Goal: Navigation & Orientation: Go to known website

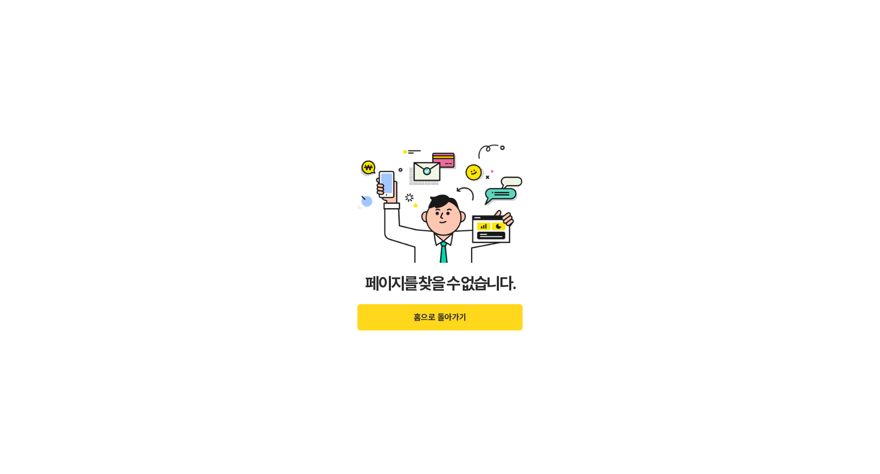
click at [478, 336] on div "페이지를 찾을 수 없습니다. 홈으로 돌아가기" at bounding box center [439, 237] width 165 height 274
click at [475, 327] on button "홈으로 돌아가기" at bounding box center [439, 317] width 165 height 26
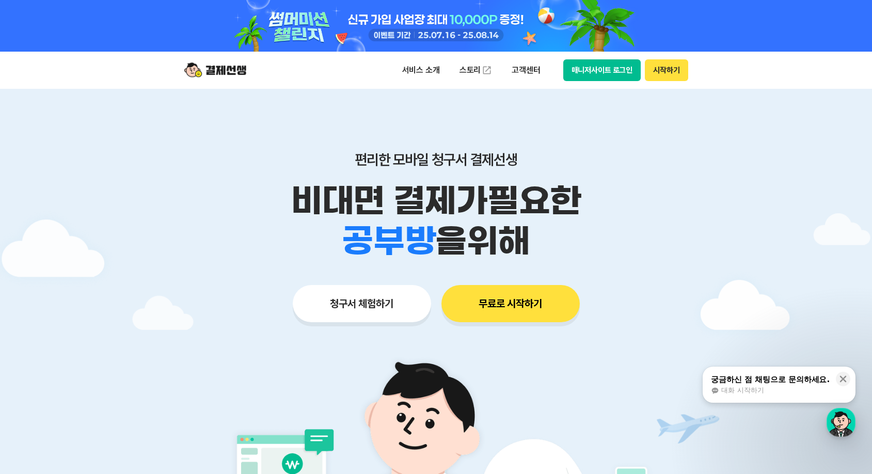
click at [665, 72] on button "시작하기" at bounding box center [666, 70] width 43 height 22
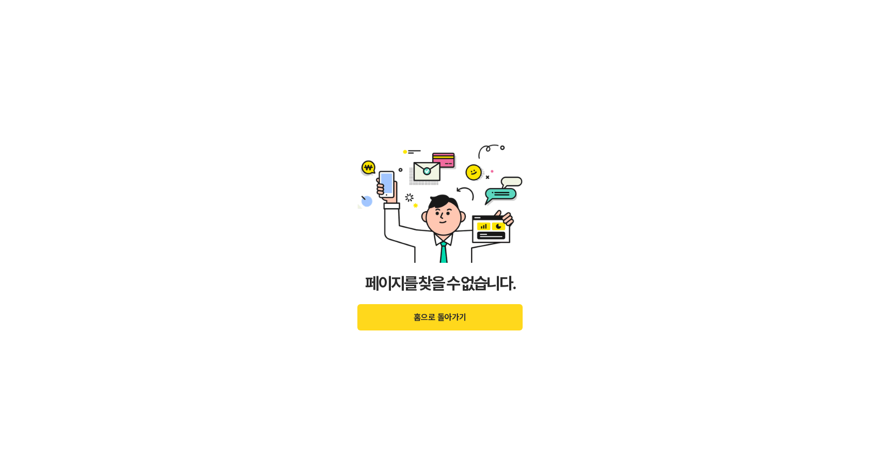
click at [442, 325] on button "홈으로 돌아가기" at bounding box center [439, 317] width 165 height 26
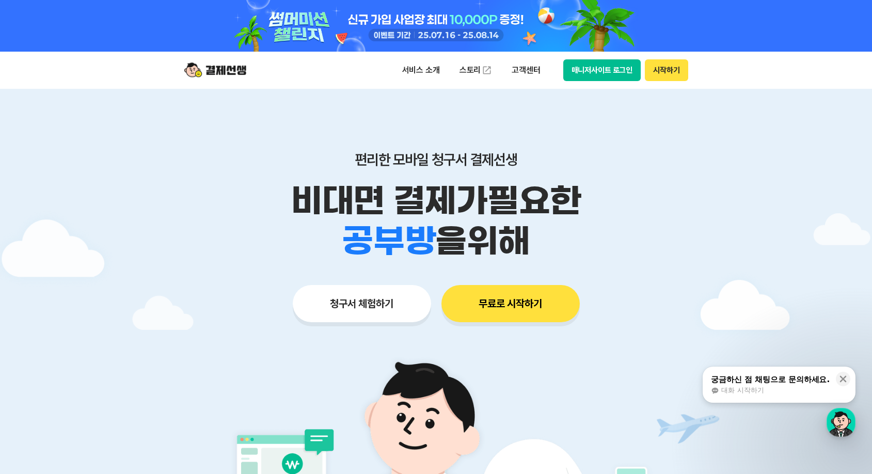
click at [647, 68] on button "시작하기" at bounding box center [666, 70] width 43 height 22
